Goal: Communication & Community: Answer question/provide support

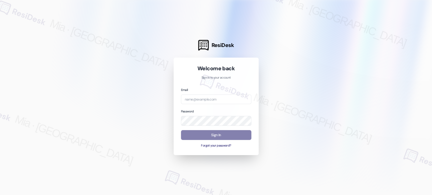
click at [214, 93] on div "Email" at bounding box center [216, 95] width 70 height 17
click at [214, 97] on input "email" at bounding box center [216, 100] width 70 height 10
type input "automated-surveys-boyd_wilson-mia.caampued@boyd_wilson.com"
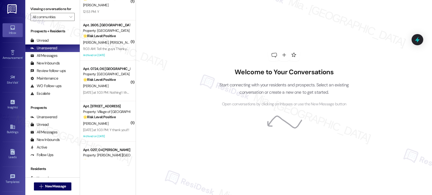
scroll to position [1866, 0]
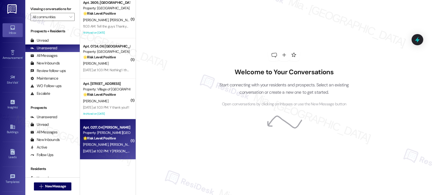
click at [99, 147] on div "R. Abdenour I. Garcia" at bounding box center [107, 145] width 48 height 6
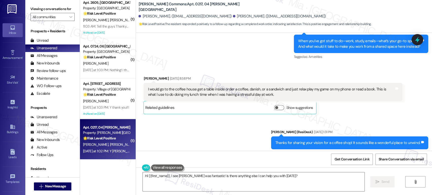
scroll to position [5425, 0]
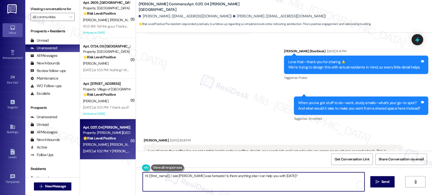
drag, startPoint x: 186, startPoint y: 176, endPoint x: 134, endPoint y: 176, distance: 51.7
click at [136, 176] on div "Hi {{first_name}}, I see James was fantastic! Is there anything else I can help…" at bounding box center [284, 187] width 296 height 38
paste textarea "Thank you so much for sharing your feedback! I’m so glad to know you’re satisfi…"
click at [170, 177] on textarea "Thank you so much for sharing your feedback! I’m so glad to know you’re satisfi…" at bounding box center [254, 182] width 222 height 19
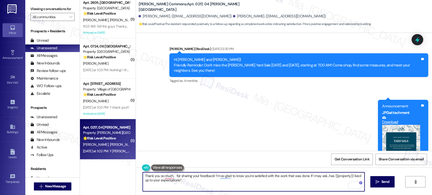
scroll to position [6212, 0]
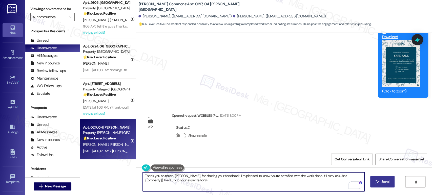
type textarea "Thank you so much, Rosann, for sharing your feedback! I’m pleased to know you’r…"
click at [382, 180] on span "Send" at bounding box center [386, 182] width 8 height 5
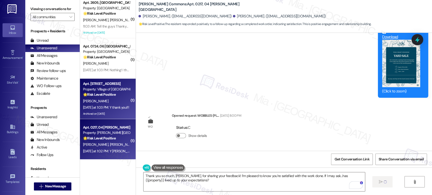
click at [108, 110] on div "Yesterday at 1:03 PM: Y thank you!!! Yesterday at 1:03 PM: Y thank you!!!" at bounding box center [107, 107] width 48 height 6
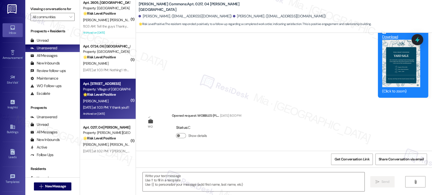
scroll to position [6212, 0]
type textarea "Fetching suggested responses. Please feel free to read through the conversation…"
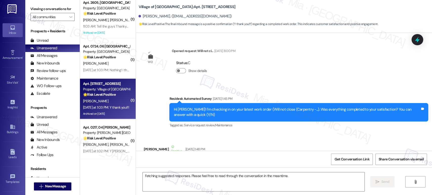
scroll to position [14415, 0]
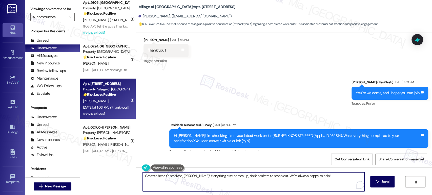
drag, startPoint x: 304, startPoint y: 179, endPoint x: 131, endPoint y: 179, distance: 172.4
click at [131, 179] on div "( 1 ) Apt. 0105, 07 Boyd Hess Dover LLC Property: Dover Run 🌟 Risk Level: Posit…" at bounding box center [256, 97] width 352 height 195
paste textarea "Thank you so much for sharing your feedback! I’m so glad to know you’re satisfi…"
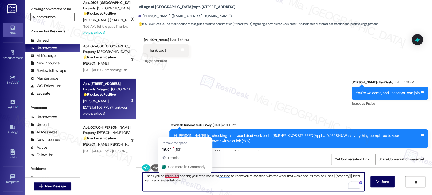
click at [169, 175] on textarea "Thank you so much for sharing your feedback! I’m so glad to know you’re satisfi…" at bounding box center [254, 182] width 222 height 19
click at [170, 175] on textarea "Thank you so much for sharing your feedback! I’m so glad to know you’re satisfi…" at bounding box center [254, 182] width 222 height 19
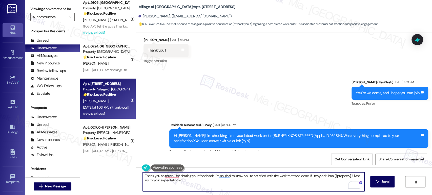
scroll to position [1, 0]
click at [181, 174] on textarea "Thank you so much, Dawn, for sharing your feedback! I’m so glad to know you’re …" at bounding box center [254, 182] width 222 height 19
type textarea "Thank you so much, Dawn, for sharing your feedback! I’m happy to know you’re sa…"
click at [382, 182] on span "Send" at bounding box center [386, 182] width 8 height 5
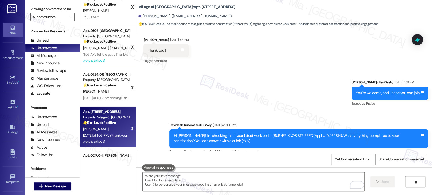
scroll to position [14415, 0]
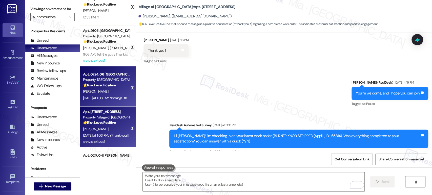
click at [108, 93] on div "[PERSON_NAME]" at bounding box center [107, 92] width 48 height 6
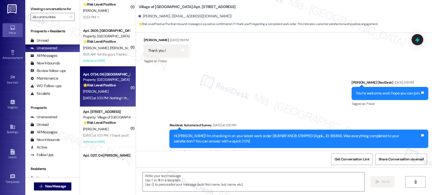
type textarea "Fetching suggested responses. Please feel free to read through the conversation…"
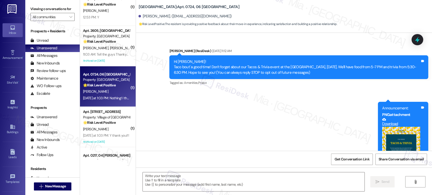
scroll to position [159, 0]
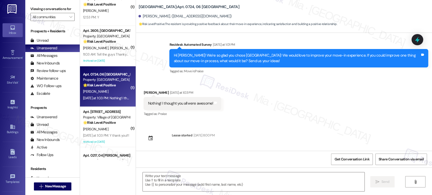
type textarea "Fetching suggested responses. Please feel free to read through the conversation…"
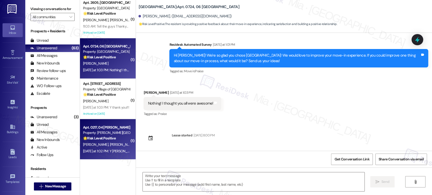
click at [110, 146] on span "I. Garcia" at bounding box center [122, 144] width 25 height 5
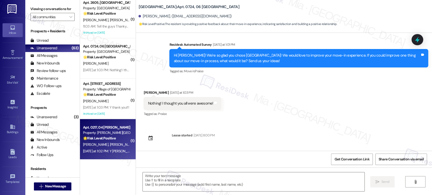
type textarea "Fetching suggested responses. Please feel free to read through the conversation…"
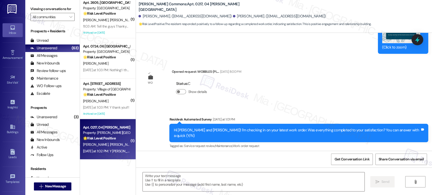
type textarea "Fetching suggested responses. Please feel free to read through the conversation…"
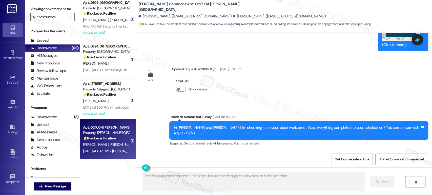
scroll to position [6261, 0]
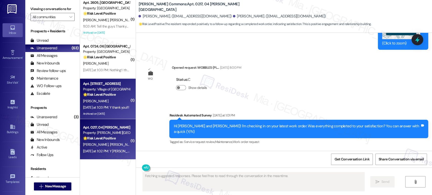
click at [104, 112] on div "Archived on 04/07/2025" at bounding box center [107, 114] width 48 height 6
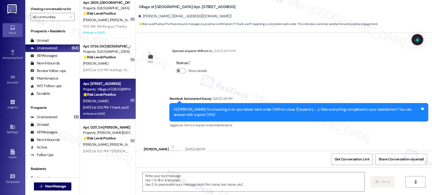
type textarea "Fetching suggested responses. Please feel free to read through the conversation…"
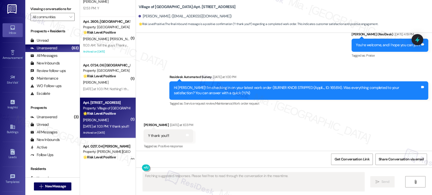
scroll to position [1838, 0]
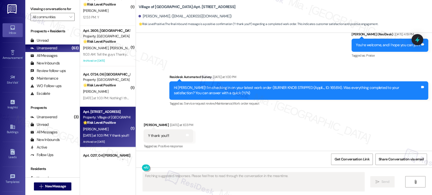
click at [98, 95] on div "[PERSON_NAME]" at bounding box center [107, 92] width 48 height 6
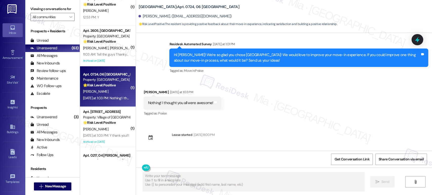
scroll to position [159, 0]
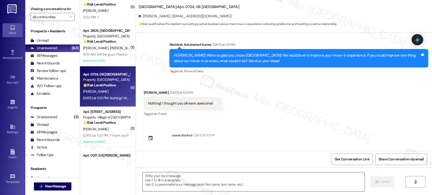
click at [169, 180] on textarea at bounding box center [254, 182] width 222 height 19
drag, startPoint x: 146, startPoint y: 105, endPoint x: 211, endPoint y: 104, distance: 65.8
click at [211, 104] on div "Nothing! I thought you all were awesome! Tags and notes" at bounding box center [183, 103] width 78 height 13
copy div "Nothing! I thought you all were awesome! Tags and notes"
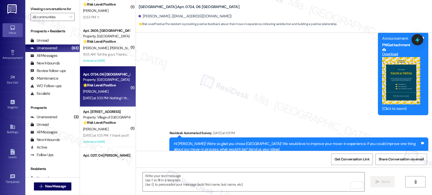
scroll to position [141, 0]
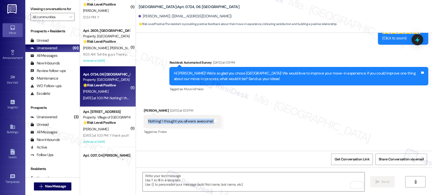
click at [144, 124] on div "Nothing! I thought you all were awesome! Tags and notes" at bounding box center [183, 121] width 78 height 13
drag, startPoint x: 144, startPoint y: 121, endPoint x: 209, endPoint y: 123, distance: 64.8
click at [209, 123] on div "Nothing! I thought you all were awesome!" at bounding box center [180, 121] width 66 height 5
copy div "Nothing! I thought you all were awesome!"
click at [148, 121] on div "Nothing! I thought you all were awesome!" at bounding box center [180, 121] width 65 height 5
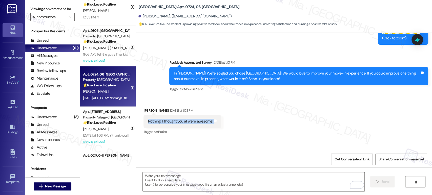
drag, startPoint x: 144, startPoint y: 122, endPoint x: 213, endPoint y: 122, distance: 69.6
click at [213, 122] on div "Nothing! I thought you all were awesome! Tags and notes" at bounding box center [183, 121] width 78 height 13
copy div "Nothing! I thought you all were awesome! Tags and notes"
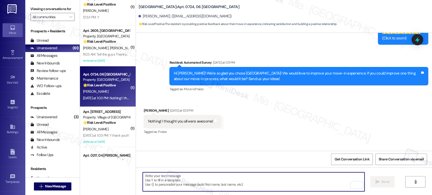
click at [159, 180] on textarea "To enrich screen reader interactions, please activate Accessibility in Grammarl…" at bounding box center [254, 182] width 222 height 19
paste textarea "Thank you so much—that means a lot to hear! We’re glad you’ve had a great exper…"
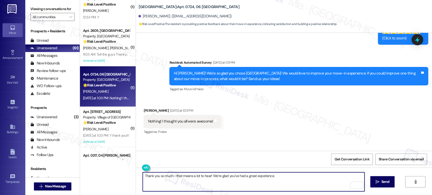
click at [171, 176] on textarea "Thank you so much—that means a lot to hear! We’re glad you’ve had a great exper…" at bounding box center [254, 182] width 222 height 19
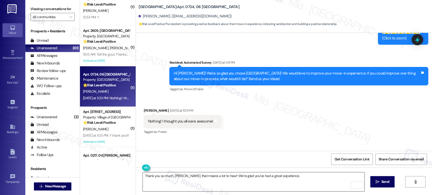
click at [288, 179] on textarea "Thank you so much, Melanie, that means a lot to hear! We’re glad you’ve had a g…" at bounding box center [254, 182] width 222 height 19
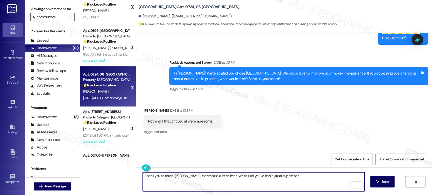
paste textarea "We'd also love to hear your thoughts. Has {{property}} lived up to your expecta…"
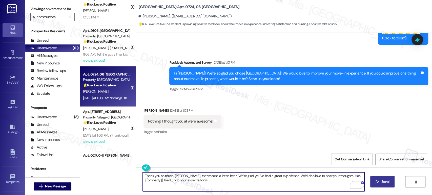
type textarea "Thank you so much, Melanie, that means a lot to hear! We’re glad you’ve had a g…"
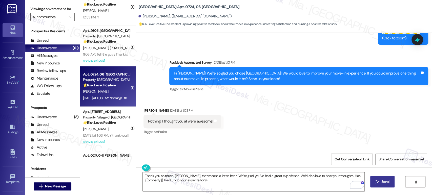
click at [387, 182] on span "Send" at bounding box center [386, 182] width 8 height 5
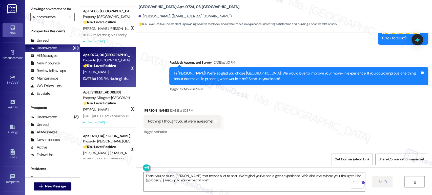
scroll to position [1866, 0]
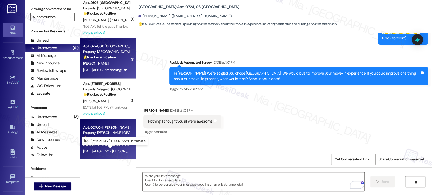
click at [108, 149] on div "Yesterday at 1:02 PM: Y James is fantastic. Yesterday at 1:02 PM: Y James is fa…" at bounding box center [119, 151] width 72 height 5
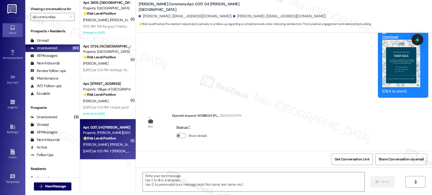
type textarea "Fetching suggested responses. Please feel free to read through the conversation…"
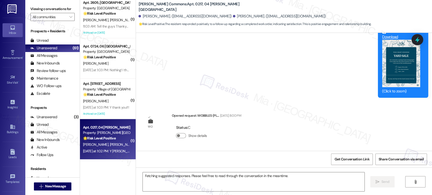
scroll to position [6212, 0]
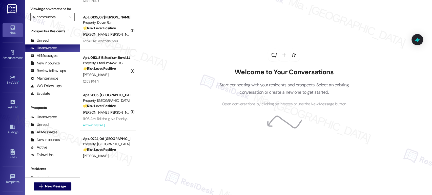
scroll to position [1866, 0]
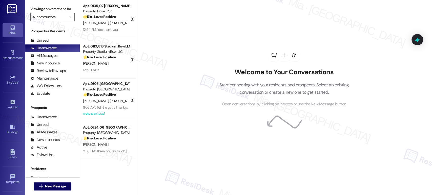
drag, startPoint x: 130, startPoint y: 151, endPoint x: 135, endPoint y: 77, distance: 74.1
click at [135, 75] on div "( 1 ) Apt. 0852, 47 Keystone Arms Rental Community Property: Keystone Arms 🌟 Ri…" at bounding box center [256, 97] width 352 height 195
click at [148, 125] on div "Welcome to Your Conversations Start connecting with your residents and prospect…" at bounding box center [284, 97] width 297 height 195
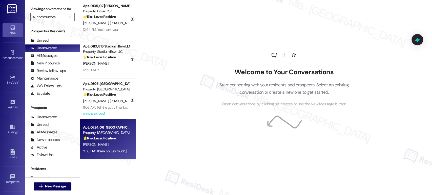
click at [101, 134] on div "Property: [GEOGRAPHIC_DATA]" at bounding box center [106, 132] width 47 height 5
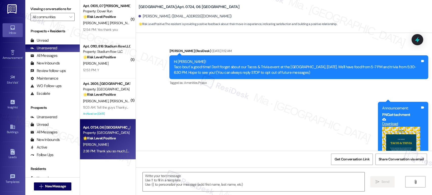
scroll to position [207, 0]
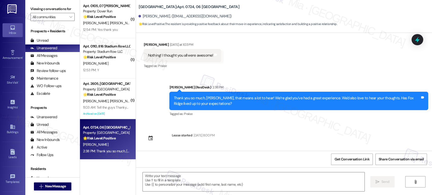
type textarea "Fetching suggested responses. Please feel free to read through the conversation…"
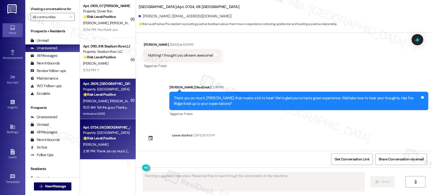
click at [110, 102] on span "V. Mccafferty" at bounding box center [122, 101] width 25 height 5
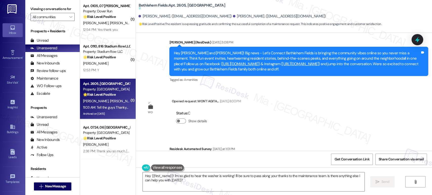
scroll to position [5594, 0]
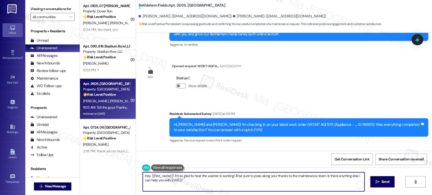
drag, startPoint x: 231, startPoint y: 177, endPoint x: 236, endPoint y: 182, distance: 6.5
click at [236, 182] on textarea "Hey {{first_name}}! I'm so glad to hear the washer is working! I'll be sure to …" at bounding box center [254, 182] width 222 height 19
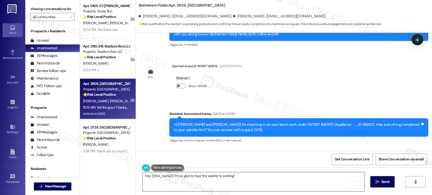
click at [244, 178] on textarea "Hey {{first_name}}! I'm so glad to hear the washer is working!" at bounding box center [254, 182] width 222 height 19
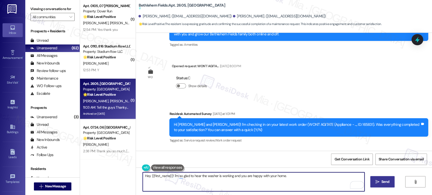
type textarea "Hey {{first_name}}! I'm so glad to hear the washer is working and you are happy…"
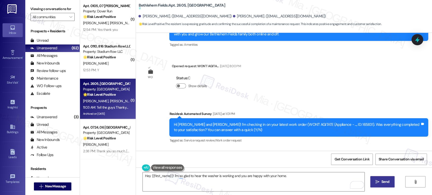
click at [379, 182] on span " Send" at bounding box center [383, 182] width 16 height 5
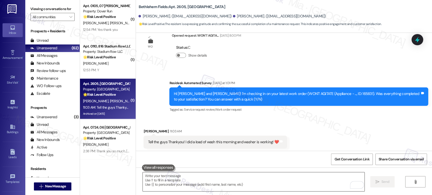
scroll to position [5616, 0]
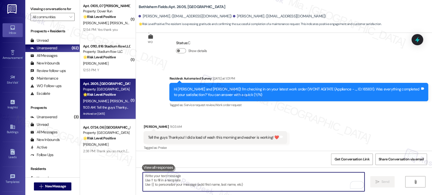
click at [236, 182] on textarea "To enrich screen reader interactions, please activate Accessibility in Grammarl…" at bounding box center [254, 182] width 222 height 19
paste textarea "I also have a quick favor to ask — would you be willing to share your feedback …"
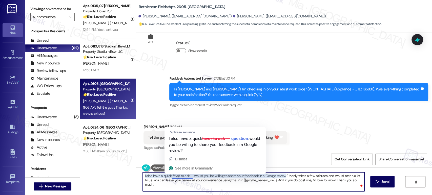
drag, startPoint x: 191, startPoint y: 176, endPoint x: 186, endPoint y: 177, distance: 4.3
click at [186, 177] on textarea "I also have a quick favor to ask — would you be willing to share your feedback …" at bounding box center [254, 182] width 222 height 19
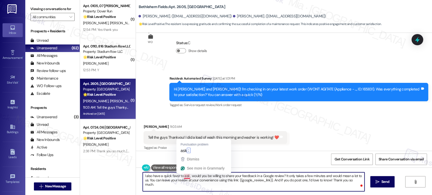
click at [187, 178] on textarea "I also have a quick favor to ask , would you be willing to share your feedback …" at bounding box center [254, 182] width 222 height 19
click at [186, 179] on textarea "I also have a quick favor to ask , would you be willing to share your feedback …" at bounding box center [254, 182] width 222 height 19
click at [186, 178] on textarea "I also have a quick favor to ask , would you be willing to share your feedback …" at bounding box center [254, 182] width 222 height 19
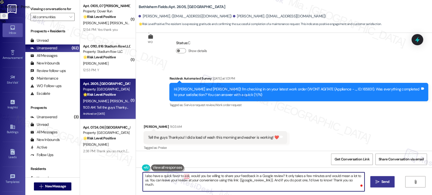
type textarea "I also have a quick favor to ask, would you be willing to share your feedback i…"
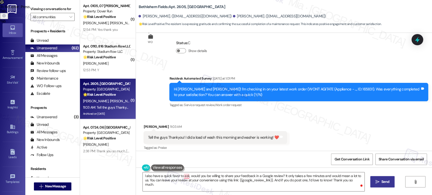
click at [378, 180] on span " Send" at bounding box center [383, 182] width 16 height 5
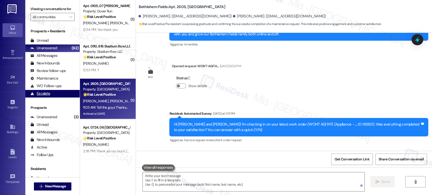
scroll to position [5581, 0]
click at [267, 156] on div "Received via SMS Veronica Mccafferty 11:03 AM Tell the guys Thankyou! I did a l…" at bounding box center [215, 173] width 151 height 35
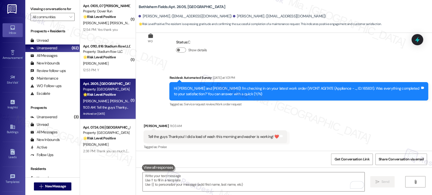
scroll to position [5662, 0]
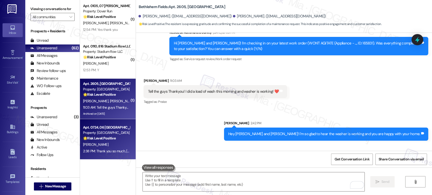
click at [100, 142] on div "[PERSON_NAME]" at bounding box center [107, 145] width 48 height 6
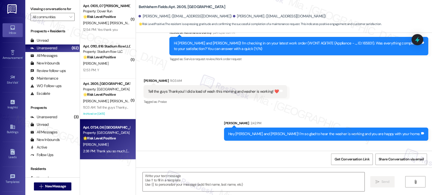
type textarea "Fetching suggested responses. Please feel free to read through the conversation…"
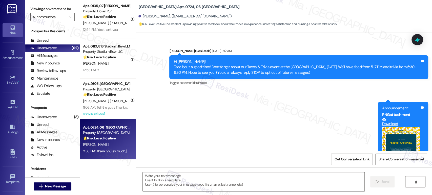
scroll to position [207, 0]
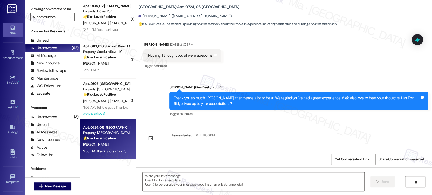
type textarea "Fetching suggested responses. Please feel free to read through the conversation…"
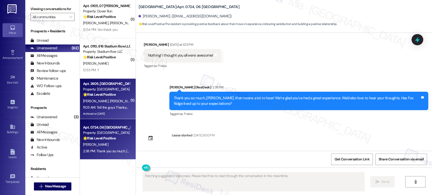
click at [105, 92] on strong "🌟 Risk Level: Positive" at bounding box center [99, 94] width 33 height 5
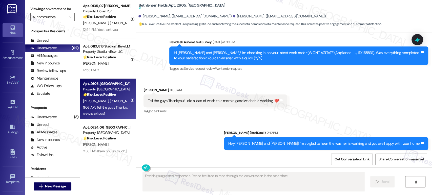
scroll to position [5694, 0]
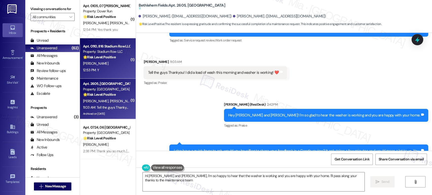
type textarea "Hi William and Veronica, I'm so happy to hear that the washer is working and yo…"
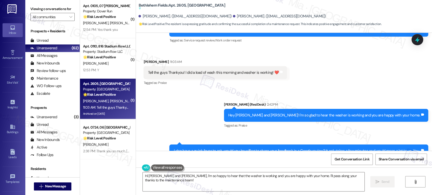
drag, startPoint x: 192, startPoint y: 133, endPoint x: 170, endPoint y: 128, distance: 22.7
click at [174, 149] on div "I also have a quick favor to ask, would you be willing to share your feedback i…" at bounding box center [297, 160] width 247 height 22
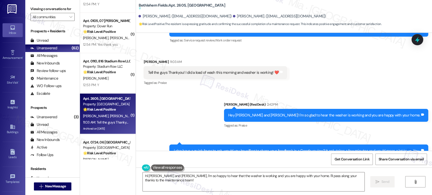
scroll to position [1838, 0]
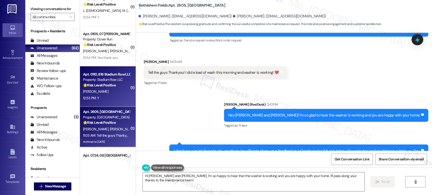
click at [108, 94] on div "[PERSON_NAME]" at bounding box center [107, 92] width 48 height 6
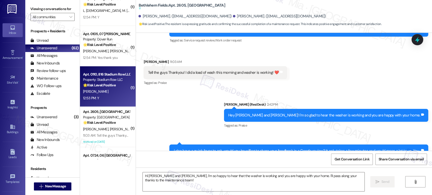
type textarea "Fetching suggested responses. Please feel free to read through the conversation…"
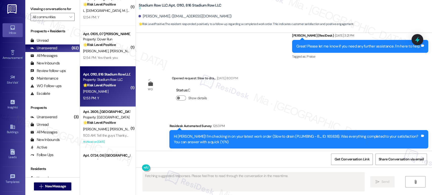
scroll to position [818, 0]
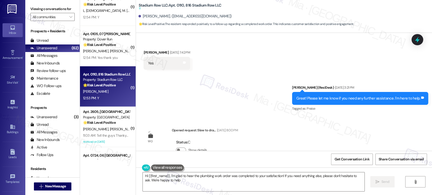
type textarea "Hi {{first_name}}, I'm glad to hear the plumbing work order was completed to yo…"
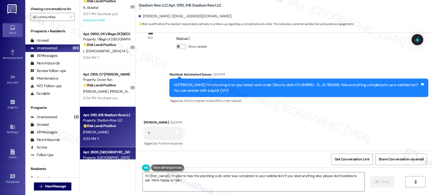
click at [96, 154] on div "Apt. 2605, M1 Bethlehem Fields" at bounding box center [106, 152] width 47 height 5
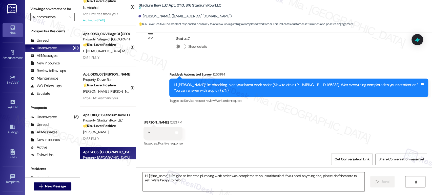
type textarea "Fetching suggested responses. Please feel free to read through the conversation…"
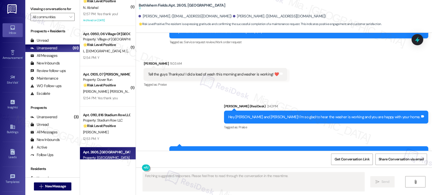
scroll to position [5694, 0]
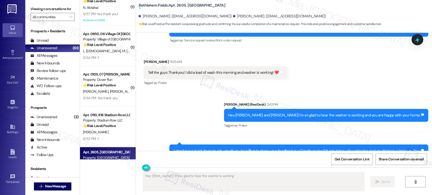
type textarea "Hey {{first_name}}! I'm so glad to hear the washer is working well"
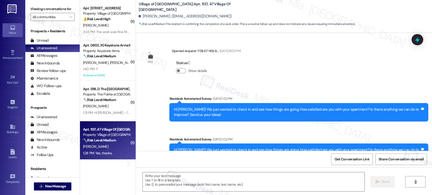
scroll to position [6503, 0]
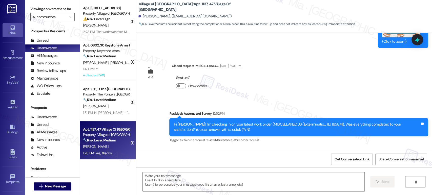
type textarea "Fetching suggested responses. Please feel free to read through the conversation…"
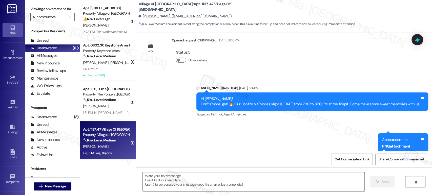
scroll to position [6446, 0]
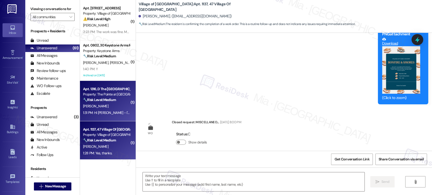
click at [99, 106] on div "[PERSON_NAME]" at bounding box center [107, 106] width 48 height 6
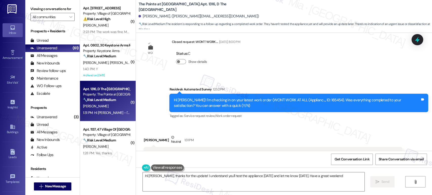
type textarea "Hi [PERSON_NAME], thanks for the update! I understand you'll test the appliance…"
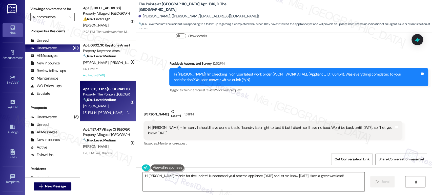
scroll to position [123, 0]
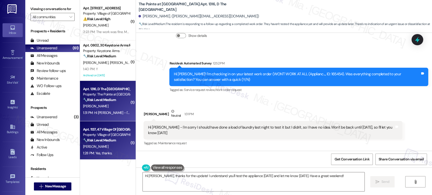
click at [98, 134] on div "Property: Village of [GEOGRAPHIC_DATA]" at bounding box center [106, 134] width 47 height 5
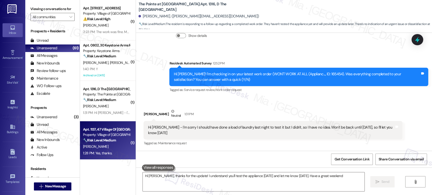
type textarea "Hi [PERSON_NAME], thanks for the update! I understand you'll test the appliance…"
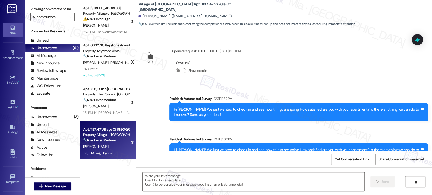
scroll to position [6503, 0]
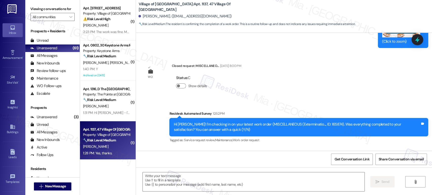
type textarea "Fetching suggested responses. Please feel free to read through the conversation…"
click at [155, 177] on textarea at bounding box center [254, 182] width 222 height 19
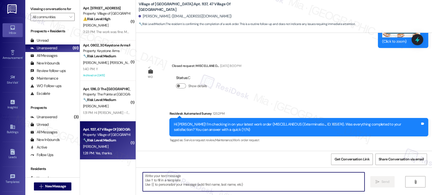
paste textarea "Thank you so much for sharing your feedback! I’m so glad to know you’re satisfi…"
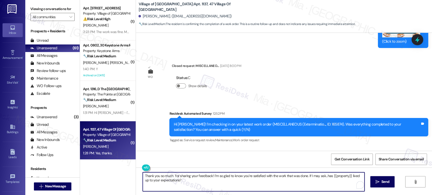
click at [171, 176] on textarea "Thank you so much for sharing your feedback! I’m so glad to know you’re satisfi…" at bounding box center [254, 182] width 222 height 19
type textarea "Thank you so much, [PERSON_NAME], for sharing your feedback! I’m so glad to kno…"
click at [383, 179] on button " Send" at bounding box center [382, 181] width 25 height 11
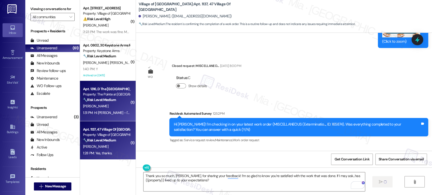
click at [104, 108] on div "[PERSON_NAME]" at bounding box center [107, 106] width 48 height 6
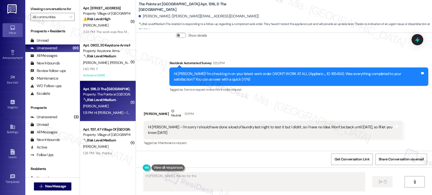
scroll to position [123, 0]
type textarea "Hi [PERSON_NAME], thanks for the update! I understand you'll test the appliance…"
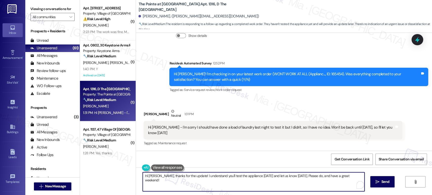
click at [143, 176] on textarea "Hi [PERSON_NAME], thanks for the update! I understand you'll test the appliance…" at bounding box center [254, 182] width 222 height 19
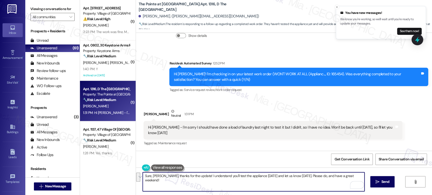
drag, startPoint x: 323, startPoint y: 176, endPoint x: 324, endPoint y: 181, distance: 4.9
click at [324, 181] on textarea "Sure, [PERSON_NAME], thanks for the update! I understand you'll test the applia…" at bounding box center [254, 182] width 222 height 19
click at [301, 182] on textarea "Sure, [PERSON_NAME], thanks for the update! I understand you'll test the applia…" at bounding box center [254, 182] width 222 height 19
click at [153, 181] on textarea "Sure, [PERSON_NAME], thanks for the update! I understand you'll test the applia…" at bounding box center [254, 182] width 222 height 19
click at [149, 181] on textarea "Sure, [PERSON_NAME], thanks for the update! I understand you'll test the applia…" at bounding box center [254, 182] width 222 height 19
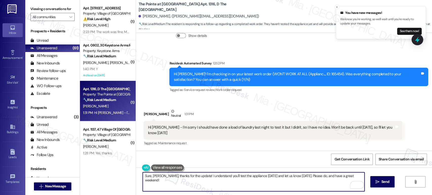
click at [149, 181] on textarea "Sure, [PERSON_NAME], thanks for the update! I understand you'll test the applia…" at bounding box center [254, 182] width 222 height 19
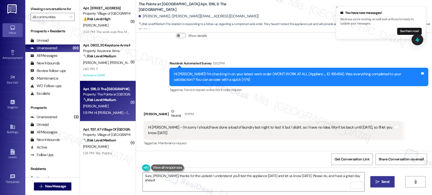
click at [384, 182] on span "Send" at bounding box center [386, 182] width 8 height 5
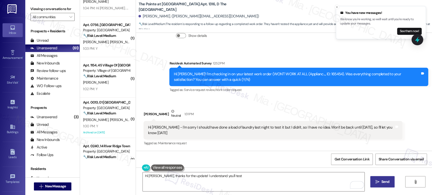
scroll to position [281, 0]
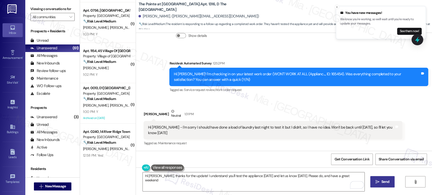
type textarea "Hi [PERSON_NAME], thanks for the update! I understand you'll test the appliance…"
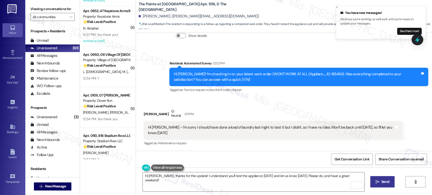
scroll to position [1866, 0]
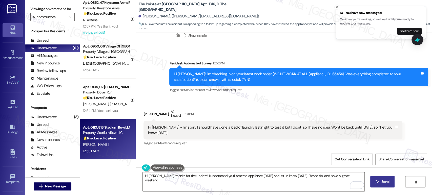
click at [100, 151] on div "12:53 PM: Y 12:53 PM: Y" at bounding box center [107, 151] width 48 height 6
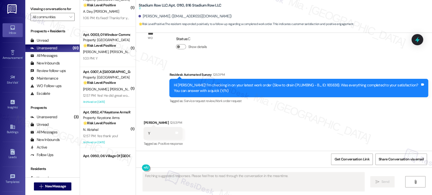
scroll to position [1754, 0]
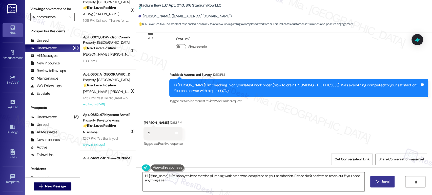
type textarea "Hi {{first_name}}, I'm happy to hear that the plumbing work order was completed…"
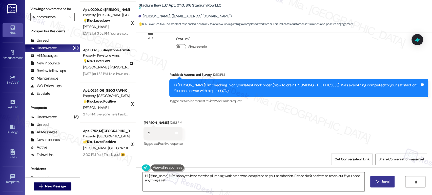
scroll to position [1495, 0]
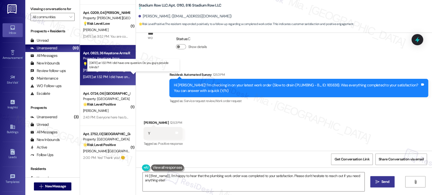
click at [113, 77] on div "[DATE] at 1:32 PM: I did have one question. Do you guys provide blinds? [DATE] …" at bounding box center [134, 77] width 103 height 5
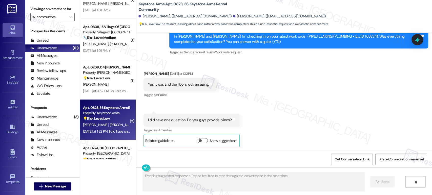
scroll to position [1438, 0]
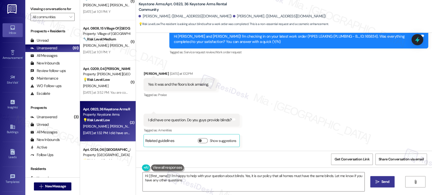
type textarea "Hi {{first_name}}! I'm happy to help with your question about blinds. Yes, it i…"
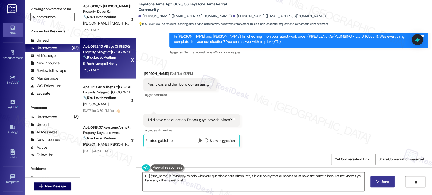
scroll to position [650, 0]
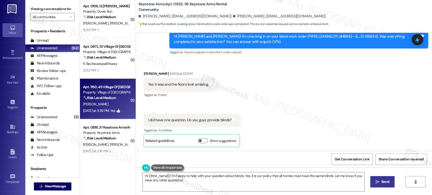
click at [111, 106] on div "[PERSON_NAME]" at bounding box center [107, 104] width 48 height 6
type textarea "Fetching suggested responses. Please feel free to read through the conversation…"
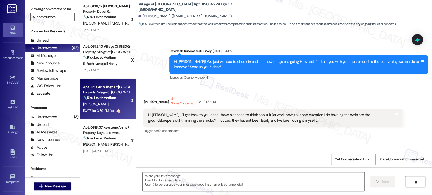
scroll to position [5351, 0]
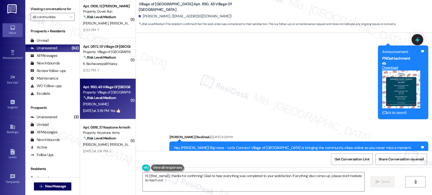
type textarea "Hi {{first_name}}, thanks for confirming! Glad to hear everything was completed…"
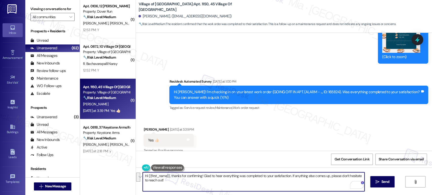
drag, startPoint x: 156, startPoint y: 183, endPoint x: 169, endPoint y: 177, distance: 14.2
click at [169, 177] on textarea "Hi {{first_name}}, thanks for confirming! Glad to hear everything was completed…" at bounding box center [254, 182] width 222 height 19
click at [164, 183] on textarea "Hi {{first_name}}, thanks for confirming! Glad to hear everything was completed…" at bounding box center [254, 182] width 222 height 19
drag, startPoint x: 160, startPoint y: 182, endPoint x: 139, endPoint y: 178, distance: 21.1
click at [138, 178] on div "Hi {{first_name}}, thanks for confirming! Glad to hear everything was completed…" at bounding box center [284, 187] width 296 height 38
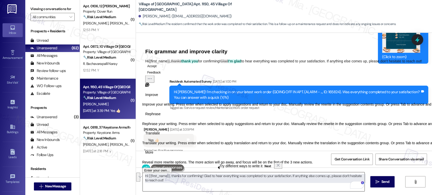
click at [164, 181] on textarea "Hi {{first_name}}, thanks for confirming! Glad to hear everything was completed…" at bounding box center [254, 182] width 222 height 19
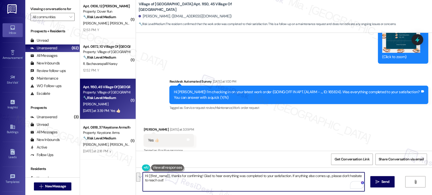
drag, startPoint x: 162, startPoint y: 182, endPoint x: 135, endPoint y: 177, distance: 27.0
click at [136, 177] on div "Hi {{first_name}}, thanks for confirming! Glad to hear everything was completed…" at bounding box center [284, 187] width 296 height 38
paste textarea "Thank you so much for sharing your feedback! I’m so glad to know you’re satisfi…"
click at [169, 176] on textarea "Thank you so much for sharing your feedback! I’m so glad to know you’re satisfi…" at bounding box center [254, 182] width 222 height 19
type textarea "Thank you so much, [PERSON_NAME], for sharing your feedback! I’m pleased to kno…"
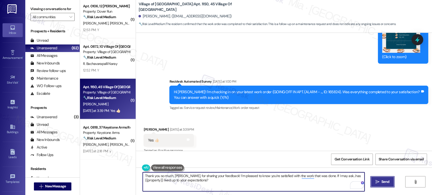
click at [382, 182] on span "Send" at bounding box center [386, 182] width 8 height 5
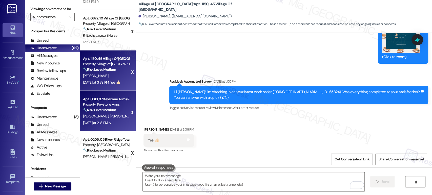
scroll to position [5350, 0]
click at [108, 108] on strong "🔧 Risk Level: Medium" at bounding box center [99, 110] width 33 height 5
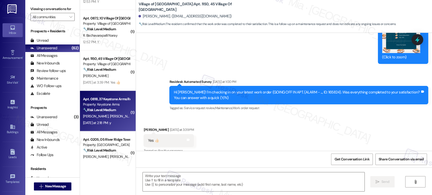
type textarea "Fetching suggested responses. Please feel free to read through the conversation…"
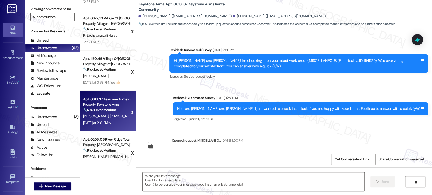
type textarea "Fetching suggested responses. Please feel free to read through the conversation…"
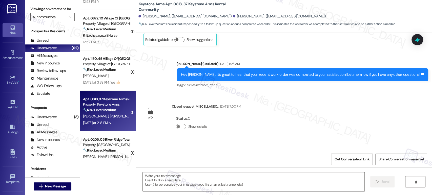
scroll to position [3936, 0]
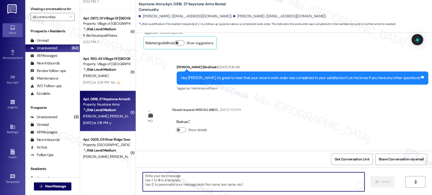
click at [155, 183] on textarea "To enrich screen reader interactions, please activate Accessibility in Grammarl…" at bounding box center [254, 182] width 222 height 19
paste textarea "Thank you so much for sharing your feedback! I’m so glad to know you’re satisfi…"
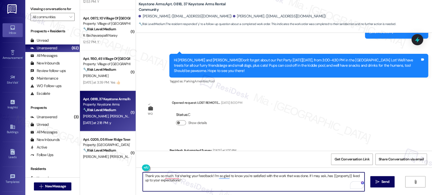
scroll to position [4555, 0]
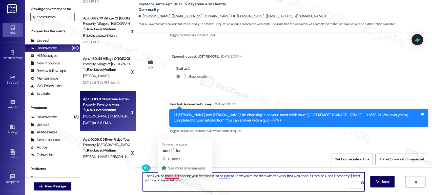
click at [170, 176] on textarea "Thank you so much for sharing your feedback! I’m so glad to know you’re satisfi…" at bounding box center [254, 182] width 222 height 19
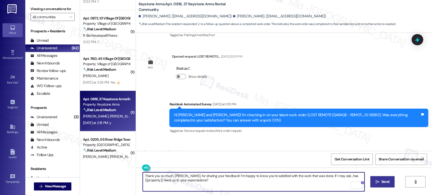
type textarea "Thank you so much, [PERSON_NAME], for sharing your feedback! I’m happy to know …"
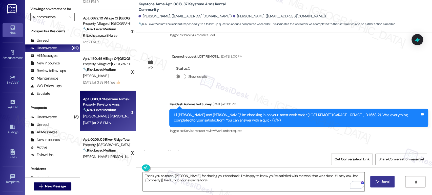
click at [375, 182] on span " Send" at bounding box center [383, 182] width 16 height 5
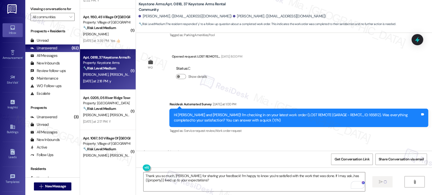
scroll to position [735, 0]
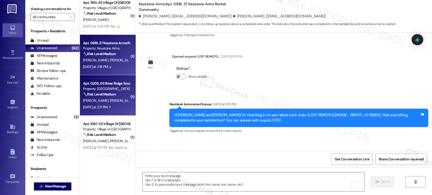
click at [120, 97] on div "Apt. 0205, 05 River Ridge Townhomes LLC Property: River Ridge Townhomes 🔧 Risk …" at bounding box center [107, 89] width 48 height 17
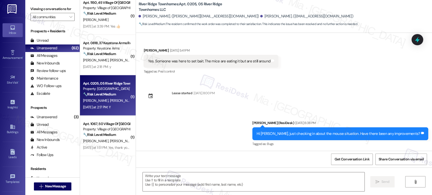
type textarea "Fetching suggested responses. Please feel free to read through the conversation…"
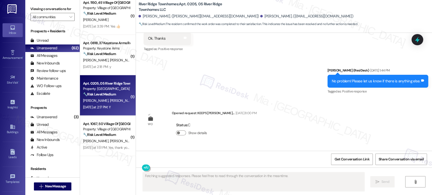
scroll to position [786, 0]
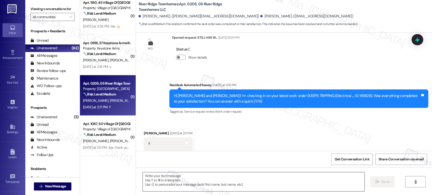
click at [173, 178] on textarea at bounding box center [254, 182] width 222 height 19
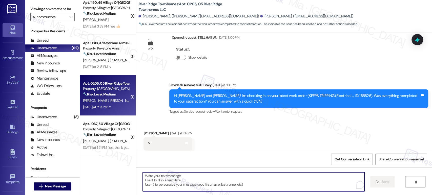
paste textarea "Thank you so much for sharing your feedback! I’m so glad to know you’re satisfi…"
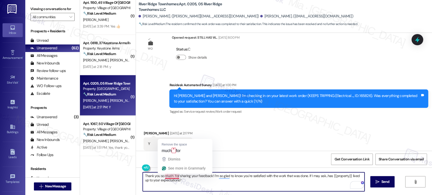
click at [170, 176] on textarea "Thank you so much for sharing your feedback! I’m so glad to know you’re satisfi…" at bounding box center [254, 182] width 222 height 19
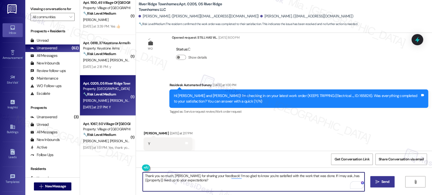
type textarea "Thank you so much, [PERSON_NAME], for sharing your feedback! I’m so glad to kno…"
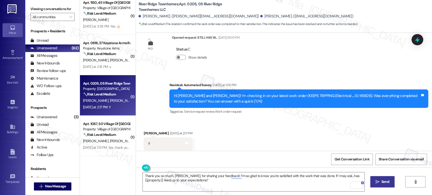
click at [386, 180] on span "Send" at bounding box center [386, 182] width 8 height 5
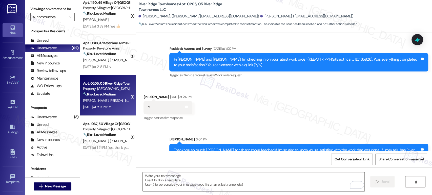
scroll to position [827, 0]
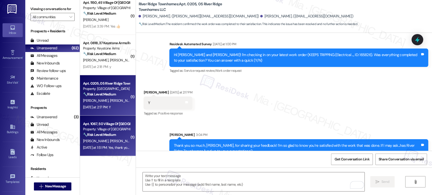
click at [110, 140] on span "[PERSON_NAME]" at bounding box center [122, 141] width 25 height 5
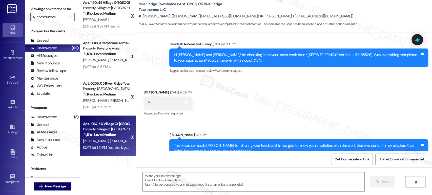
type textarea "Fetching suggested responses. Please feel free to read through the conversation…"
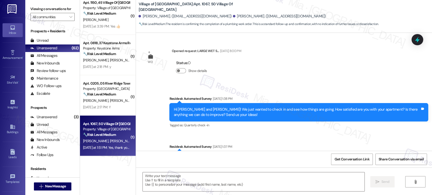
scroll to position [3490, 0]
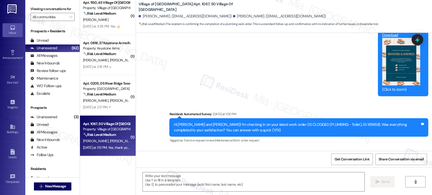
type textarea "Fetching suggested responses. Please feel free to read through the conversation…"
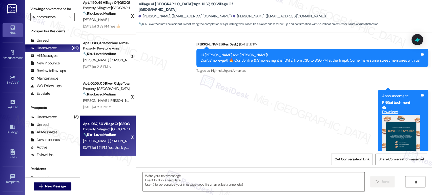
scroll to position [3378, 0]
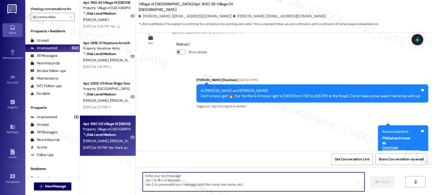
click at [159, 178] on textarea "To enrich screen reader interactions, please activate Accessibility in Grammarl…" at bounding box center [254, 182] width 222 height 19
paste textarea "Thank you so much for sharing your feedback! I’m so glad to know you’re satisfi…"
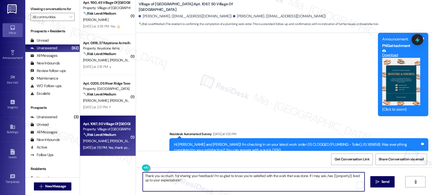
scroll to position [3490, 0]
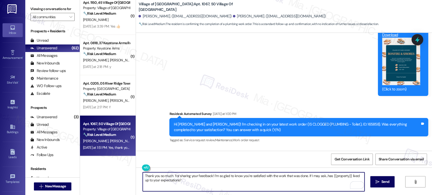
click at [169, 176] on textarea "Thank you so much for sharing your feedback! I’m so glad to know you’re satisfi…" at bounding box center [254, 182] width 222 height 19
click at [170, 177] on textarea "Thank you so much for sharing your feedback! I’m so glad to know you’re satisfi…" at bounding box center [254, 182] width 222 height 19
type textarea "Thank you so much, [PERSON_NAME], for sharing your feedback! I’m so glad to kno…"
click at [377, 184] on span " Send" at bounding box center [383, 182] width 16 height 5
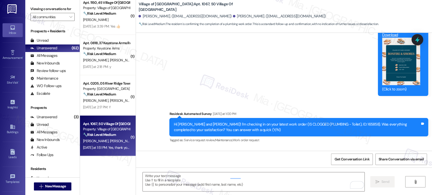
scroll to position [3490, 0]
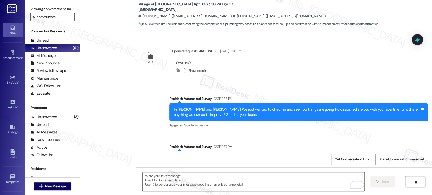
scroll to position [3490, 0]
